Goal: Task Accomplishment & Management: Manage account settings

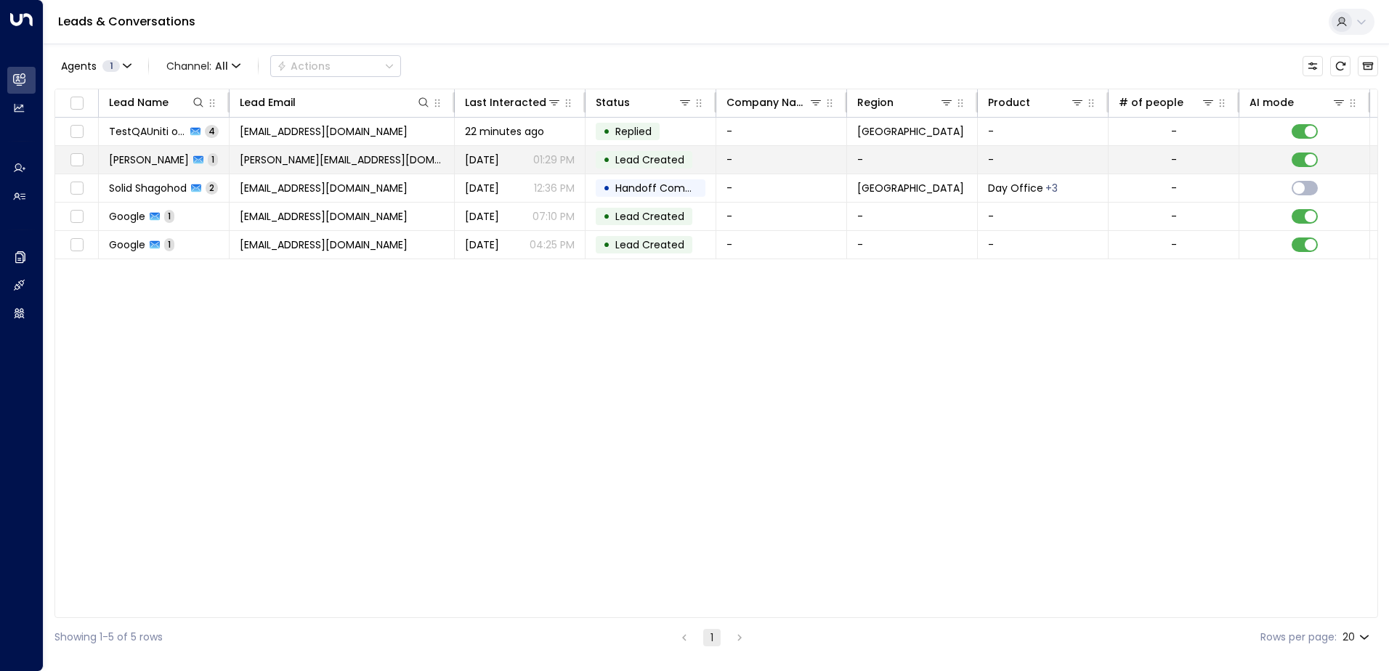
click at [286, 157] on span "[PERSON_NAME][EMAIL_ADDRESS][DOMAIN_NAME]" at bounding box center [342, 160] width 204 height 15
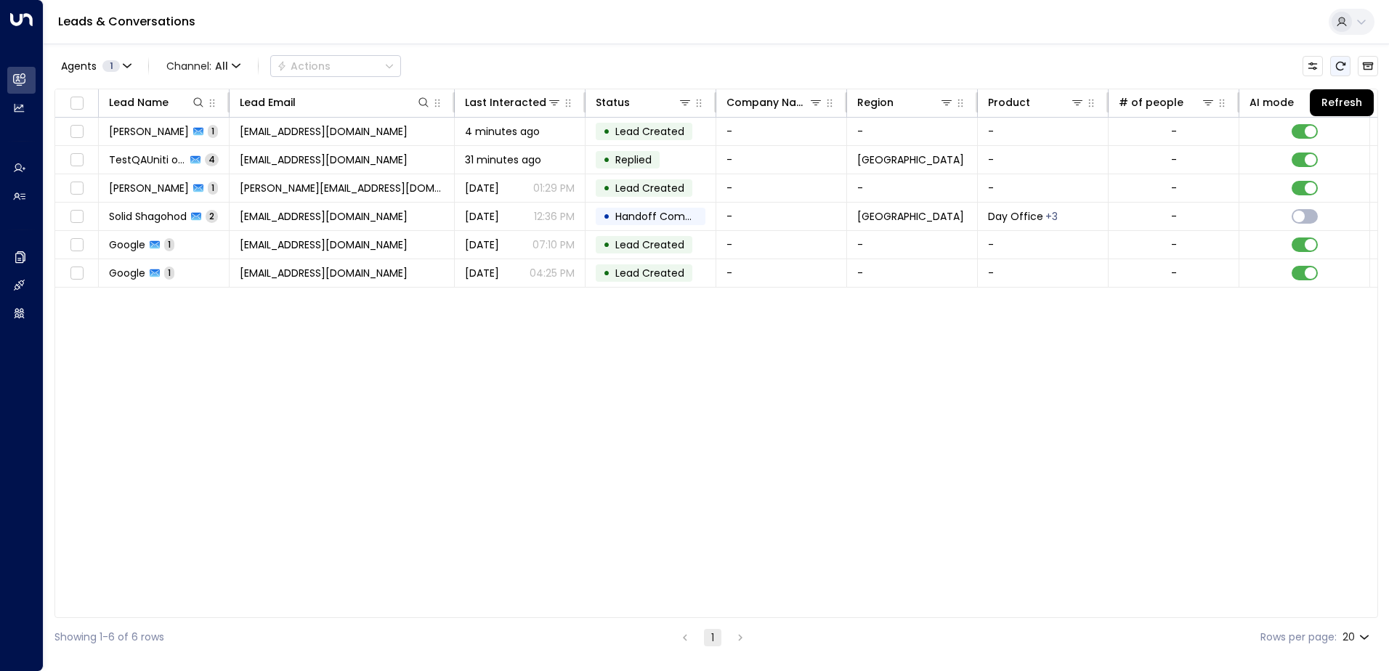
click at [1186, 69] on icon "Refresh" at bounding box center [1341, 66] width 12 height 12
click at [1186, 64] on icon "Refresh" at bounding box center [1341, 66] width 12 height 12
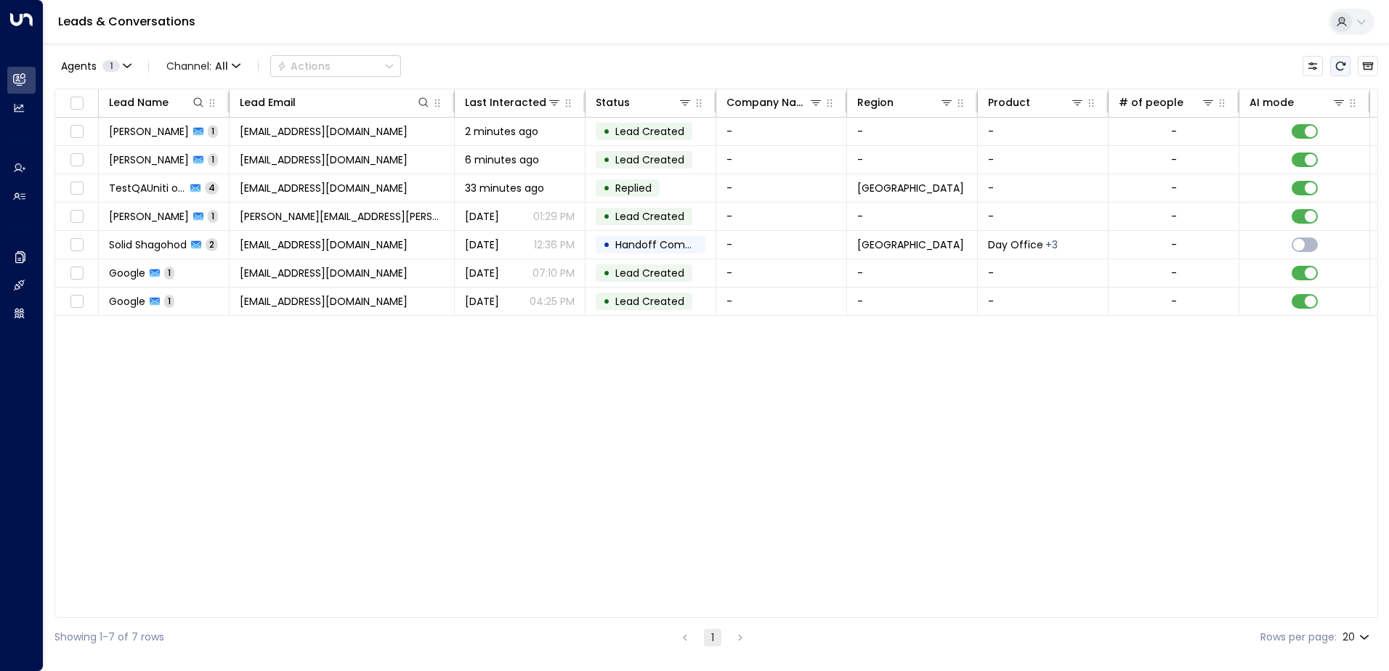
click at [1341, 65] on icon "Refresh" at bounding box center [1341, 66] width 12 height 12
click at [1342, 70] on icon "Refresh" at bounding box center [1340, 66] width 9 height 9
click at [1338, 66] on icon "Refresh" at bounding box center [1341, 66] width 12 height 12
